Goal: Information Seeking & Learning: Learn about a topic

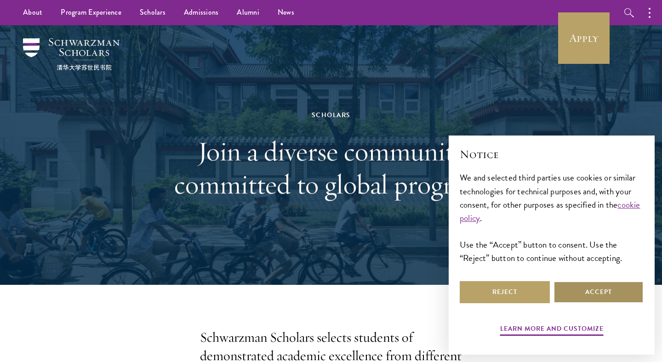
click at [580, 290] on button "Accept" at bounding box center [599, 293] width 90 height 22
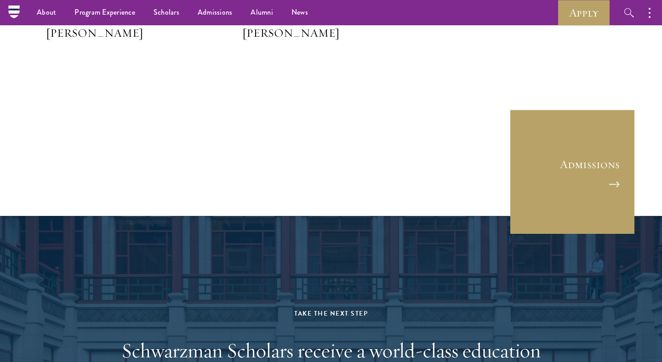
scroll to position [2464, 0]
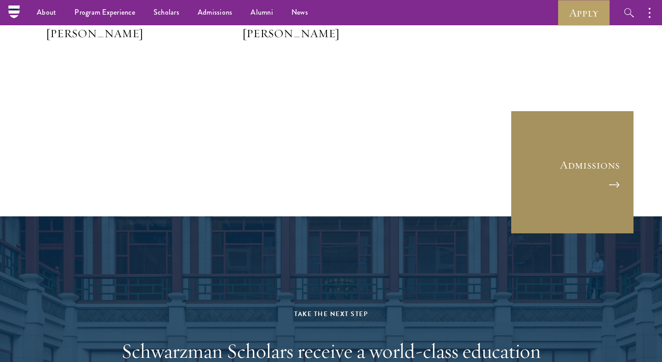
click at [612, 196] on link "Admissions" at bounding box center [573, 172] width 124 height 124
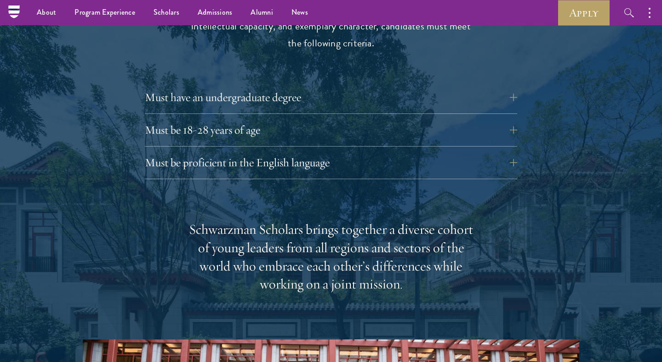
scroll to position [1277, 0]
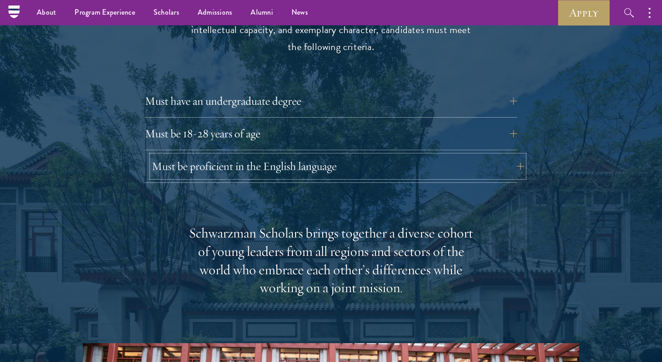
click at [333, 155] on button "Must be proficient in the English language" at bounding box center [338, 166] width 373 height 22
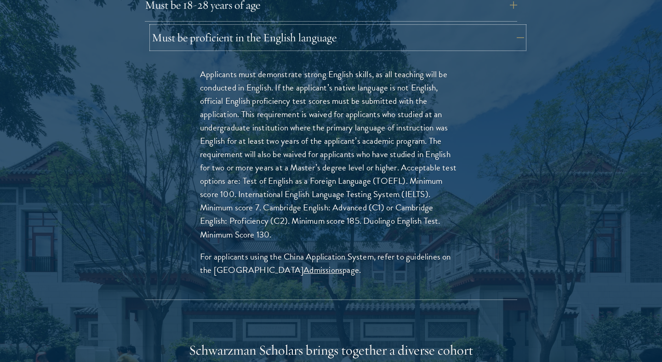
scroll to position [1410, 0]
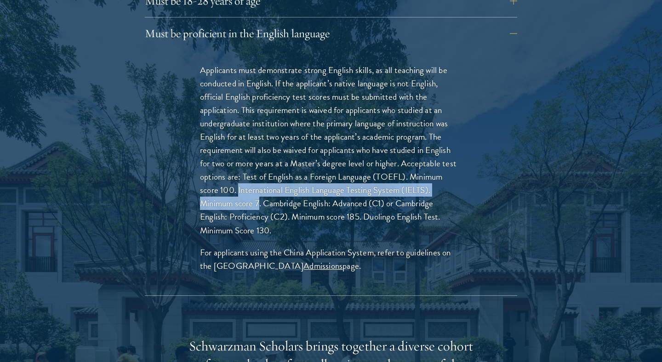
drag, startPoint x: 260, startPoint y: 184, endPoint x: 239, endPoint y: 173, distance: 24.1
click at [239, 173] on p "Applicants must demonstrate strong English skills, as all teaching will be cond…" at bounding box center [331, 150] width 262 height 174
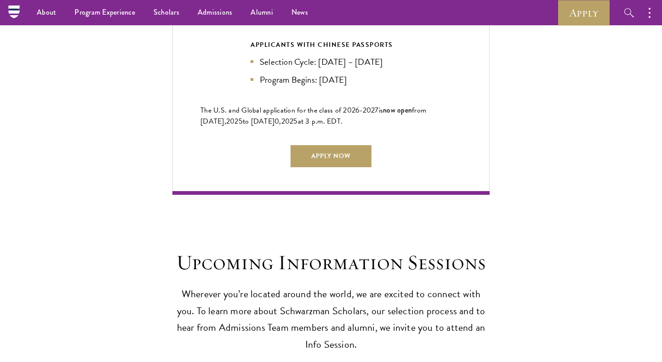
scroll to position [2396, 0]
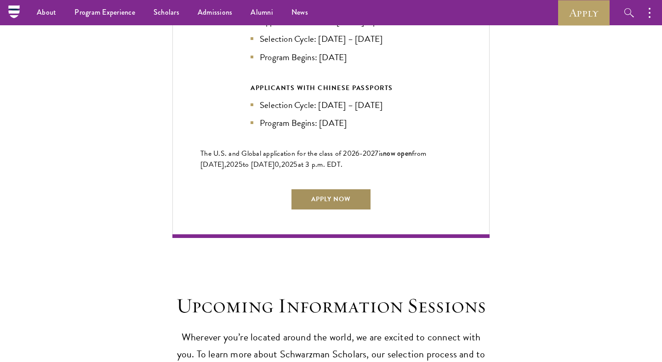
click at [339, 196] on link "Apply Now" at bounding box center [331, 200] width 81 height 22
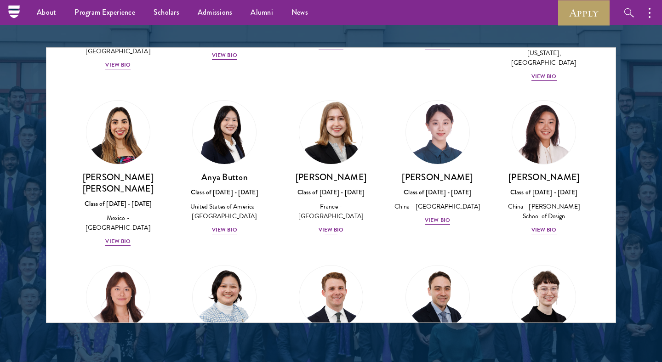
scroll to position [702, 0]
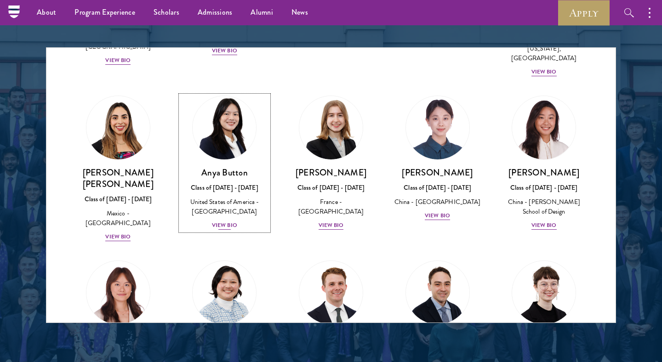
click at [220, 221] on div "View Bio" at bounding box center [224, 225] width 25 height 9
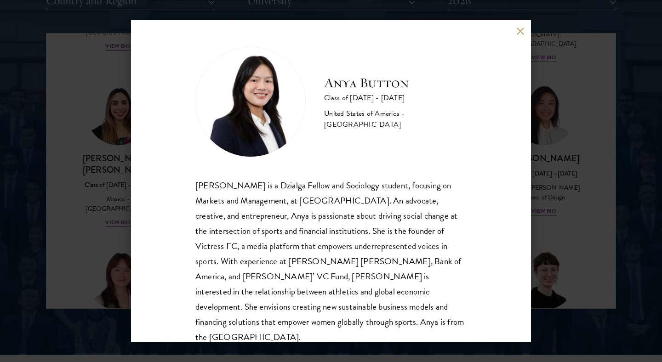
scroll to position [1190, 0]
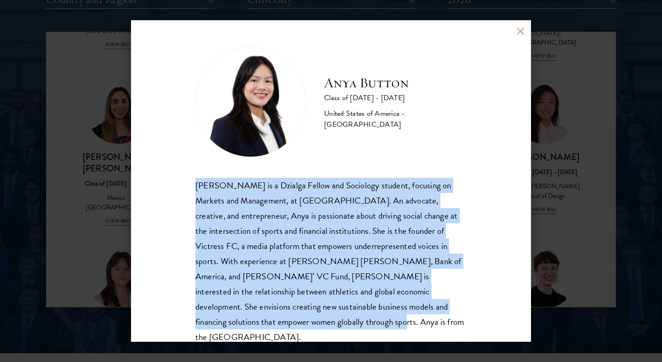
drag, startPoint x: 471, startPoint y: 307, endPoint x: 174, endPoint y: 187, distance: 320.2
click at [174, 187] on div "Anya Button Class of [DATE] - [DATE] [GEOGRAPHIC_DATA] - [GEOGRAPHIC_DATA] [PER…" at bounding box center [331, 181] width 400 height 322
copy div "[PERSON_NAME] is a Dzialga Fellow and Sociology student, focusing on Markets an…"
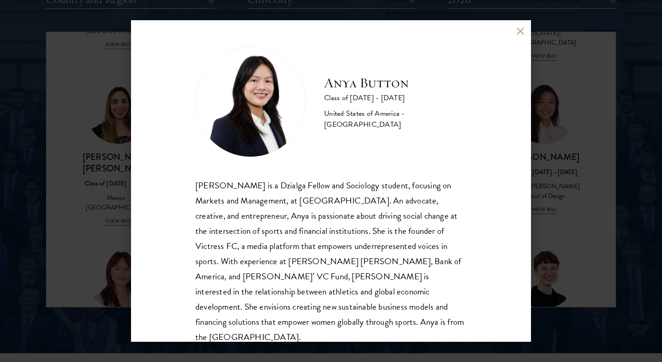
click at [371, 155] on div "Anya Button Class of [DATE] - [DATE] [GEOGRAPHIC_DATA] - [GEOGRAPHIC_DATA]" at bounding box center [330, 102] width 271 height 110
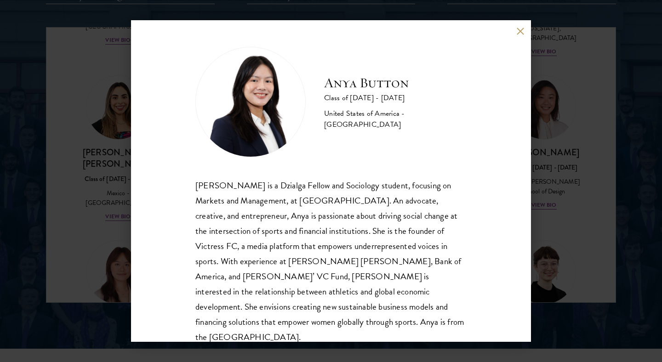
scroll to position [1195, 0]
click at [523, 26] on div "Anya Button Class of [DATE] - [DATE] [GEOGRAPHIC_DATA] - [GEOGRAPHIC_DATA] [PER…" at bounding box center [331, 181] width 400 height 322
click at [522, 28] on button at bounding box center [521, 31] width 8 height 8
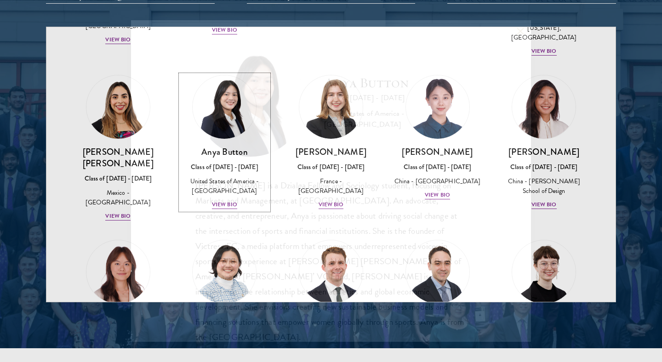
scroll to position [702, 0]
